Goal: Information Seeking & Learning: Learn about a topic

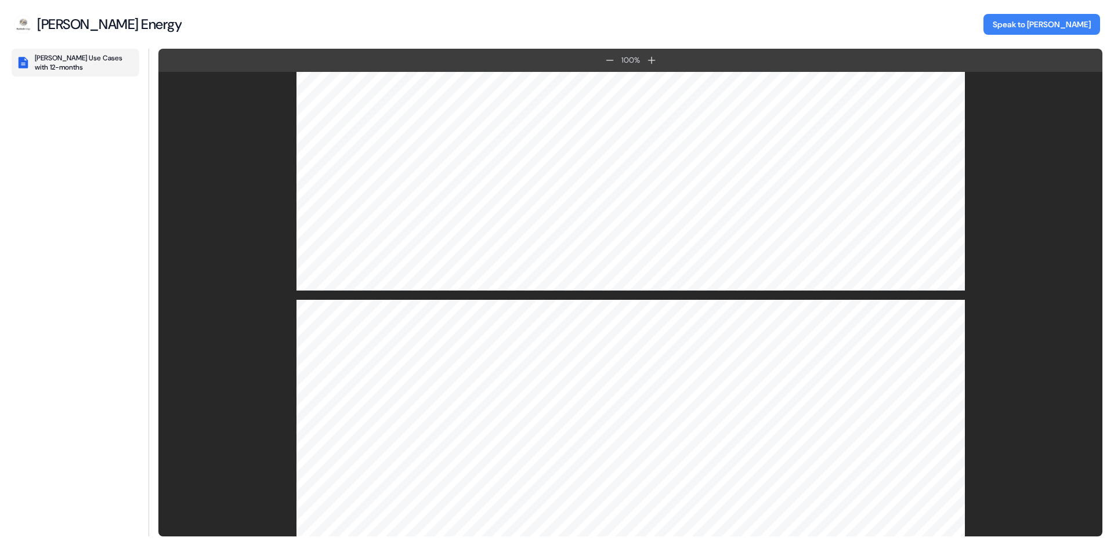
scroll to position [1417, 0]
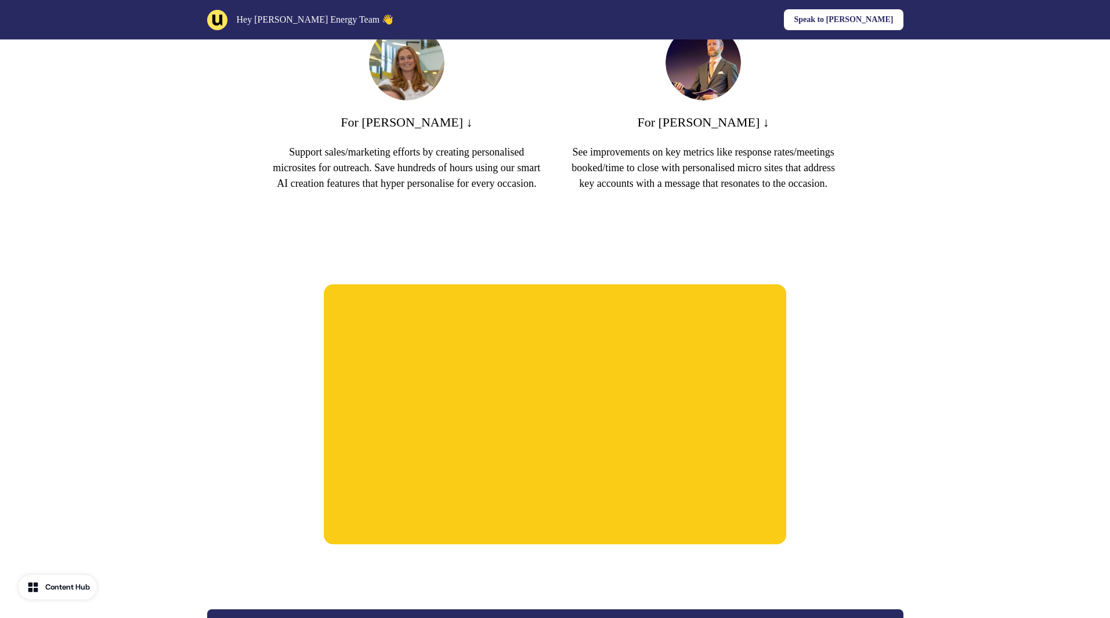
scroll to position [1334, 0]
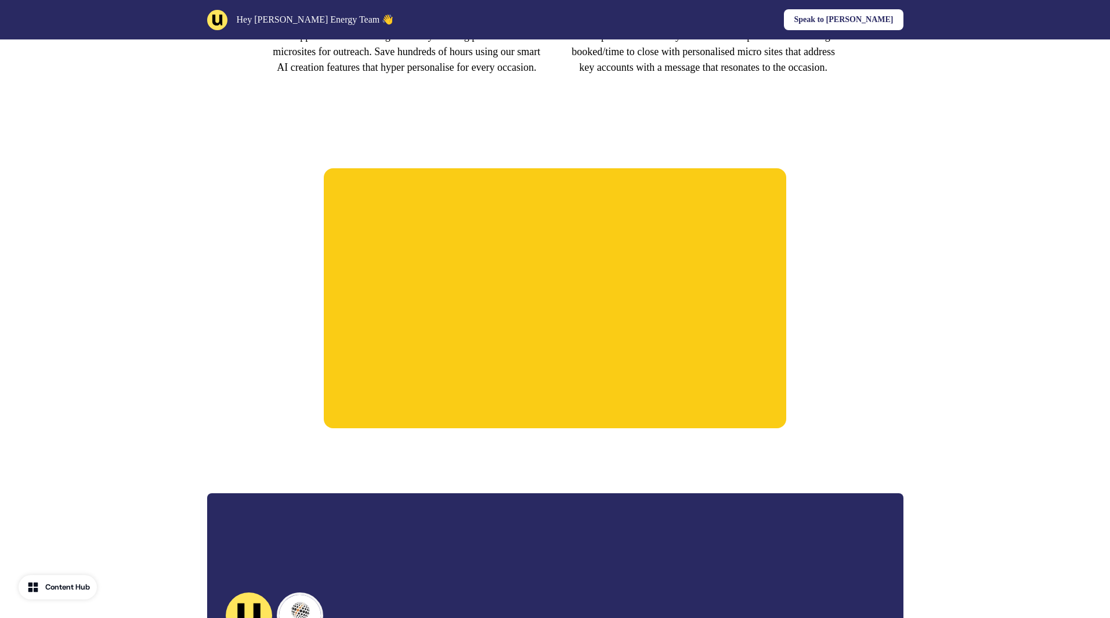
click at [929, 302] on div at bounding box center [555, 298] width 766 height 353
